Goal: Check status: Check status

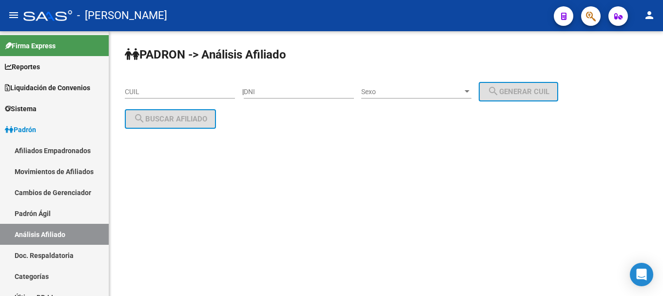
click at [588, 15] on icon "button" at bounding box center [591, 16] width 10 height 11
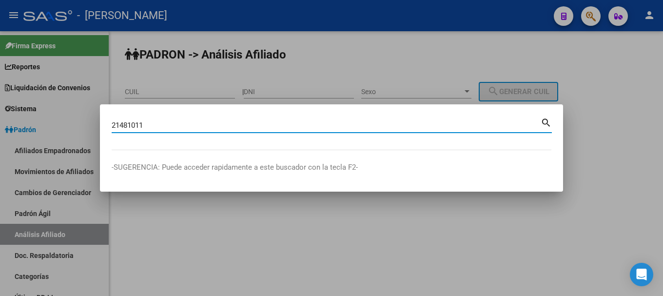
type input "21481011"
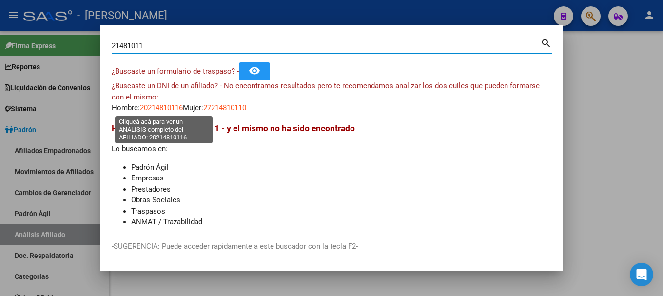
click at [173, 108] on span "20214810116" at bounding box center [161, 107] width 43 height 9
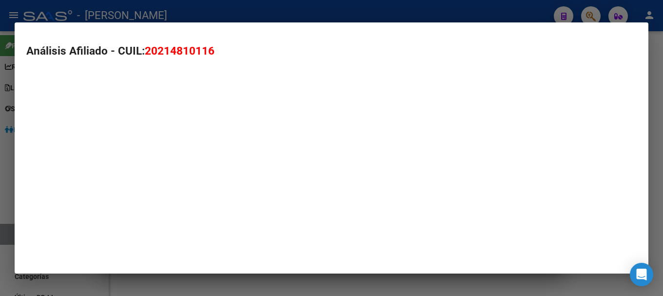
type textarea "20214810116"
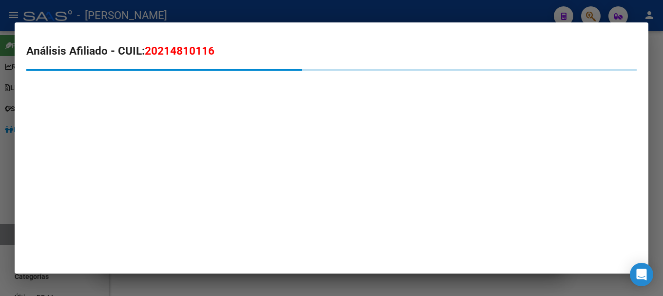
click at [184, 50] on span "20214810116" at bounding box center [180, 50] width 70 height 13
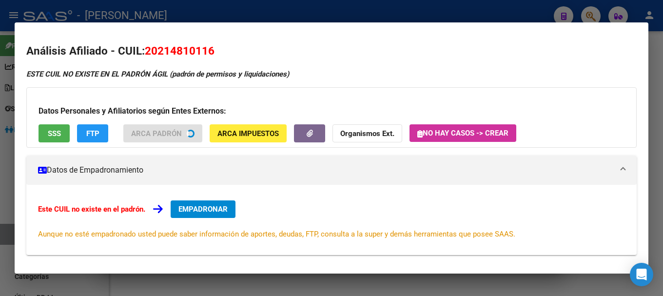
copy span "20214810116"
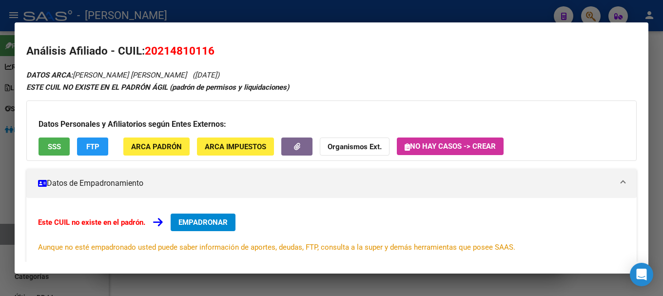
copy span "20214810116"
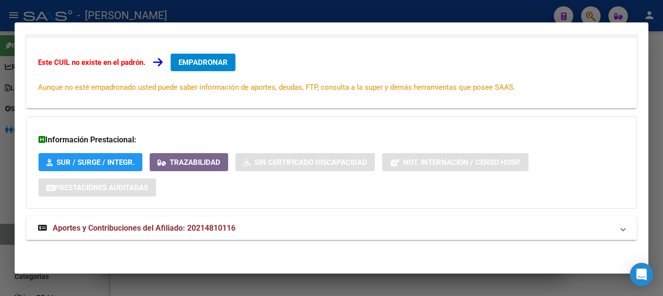
click at [266, 239] on mat-expansion-panel-header "Aportes y Contribuciones del Afiliado: 20214810116" at bounding box center [331, 228] width 611 height 23
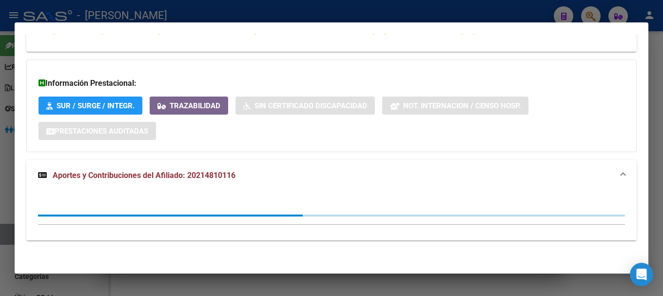
scroll to position [217, 0]
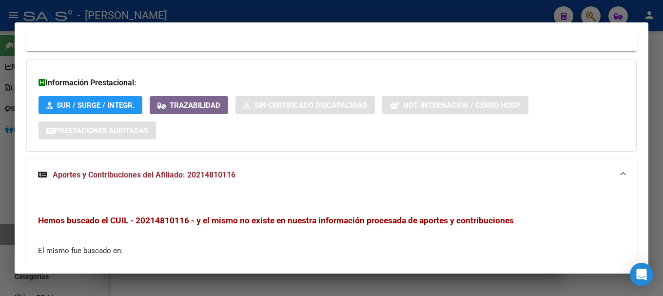
click at [290, 175] on mat-panel-title "Aportes y Contribuciones del Afiliado: 20214810116" at bounding box center [326, 175] width 576 height 12
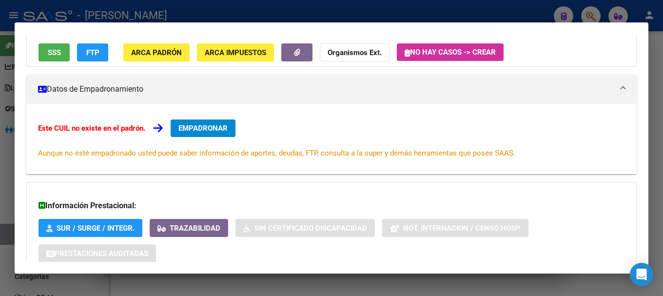
scroll to position [0, 0]
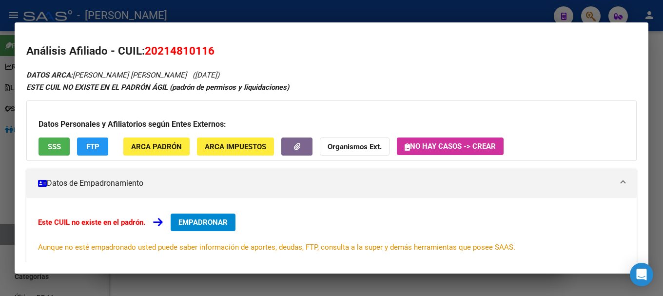
click at [278, 15] on div at bounding box center [331, 148] width 663 height 296
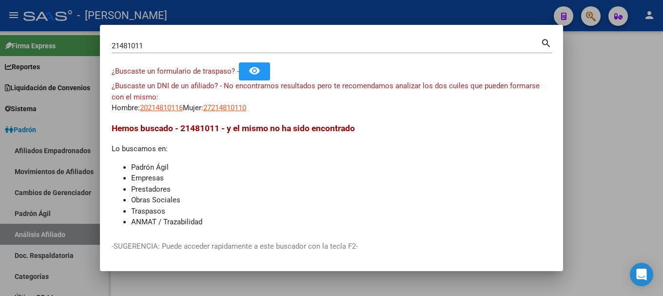
click at [278, 15] on div at bounding box center [331, 148] width 663 height 296
